Goal: Register for event/course

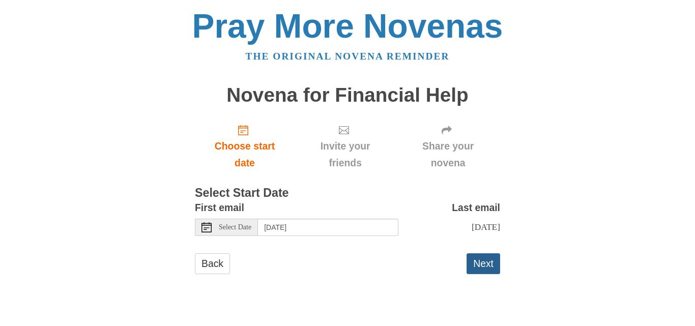
click at [479, 267] on button "Next" at bounding box center [483, 263] width 34 height 21
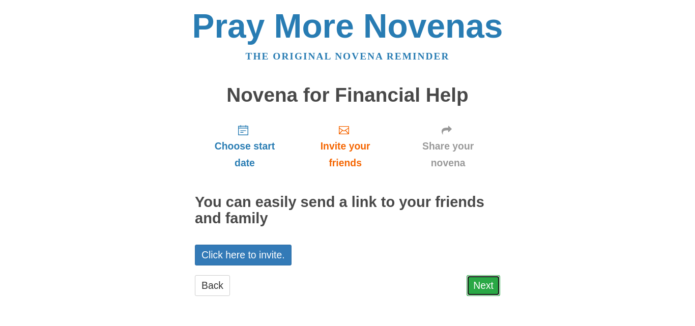
click at [485, 289] on link "Next" at bounding box center [483, 285] width 34 height 21
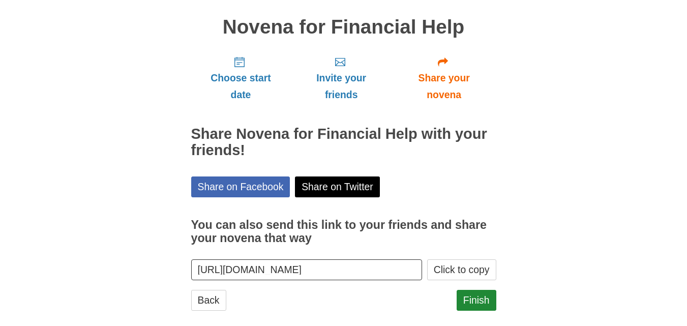
scroll to position [82, 0]
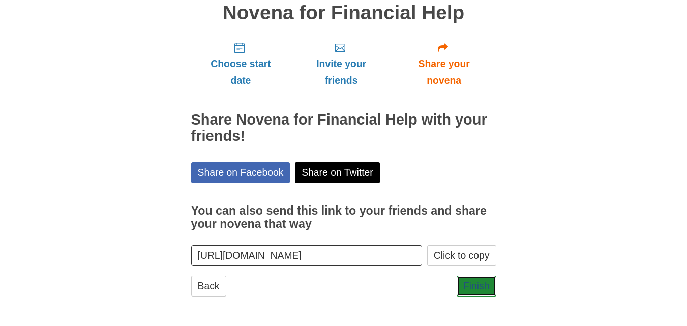
click at [485, 289] on link "Finish" at bounding box center [477, 286] width 40 height 21
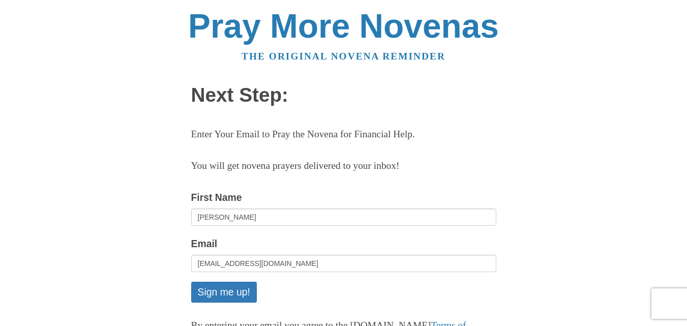
scroll to position [102, 0]
